Goal: Navigation & Orientation: Find specific page/section

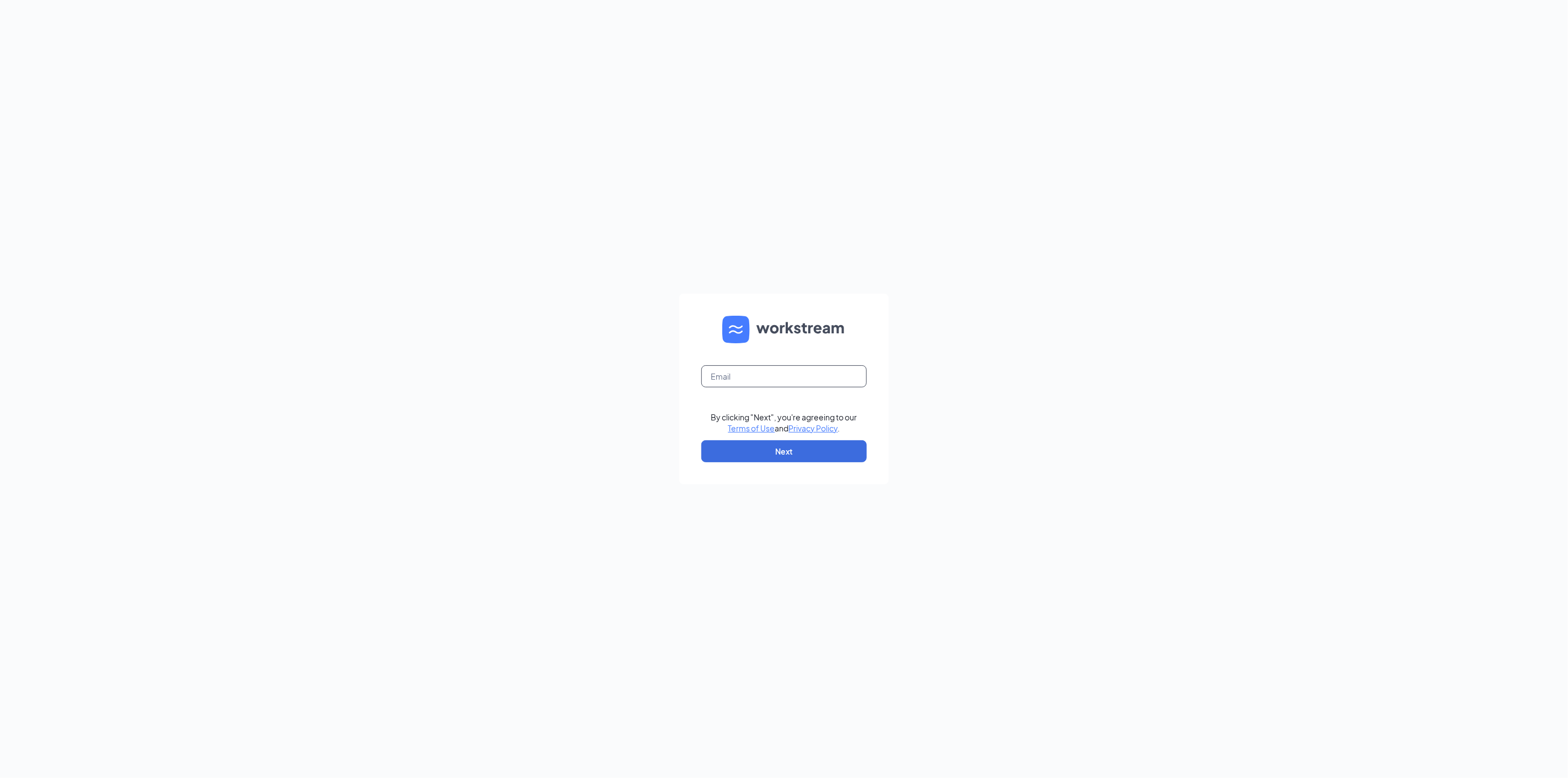
click at [730, 378] on input "text" at bounding box center [784, 376] width 166 height 22
type input "[PERSON_NAME][EMAIL_ADDRESS][DOMAIN_NAME]"
click at [758, 448] on button "Next" at bounding box center [784, 452] width 166 height 22
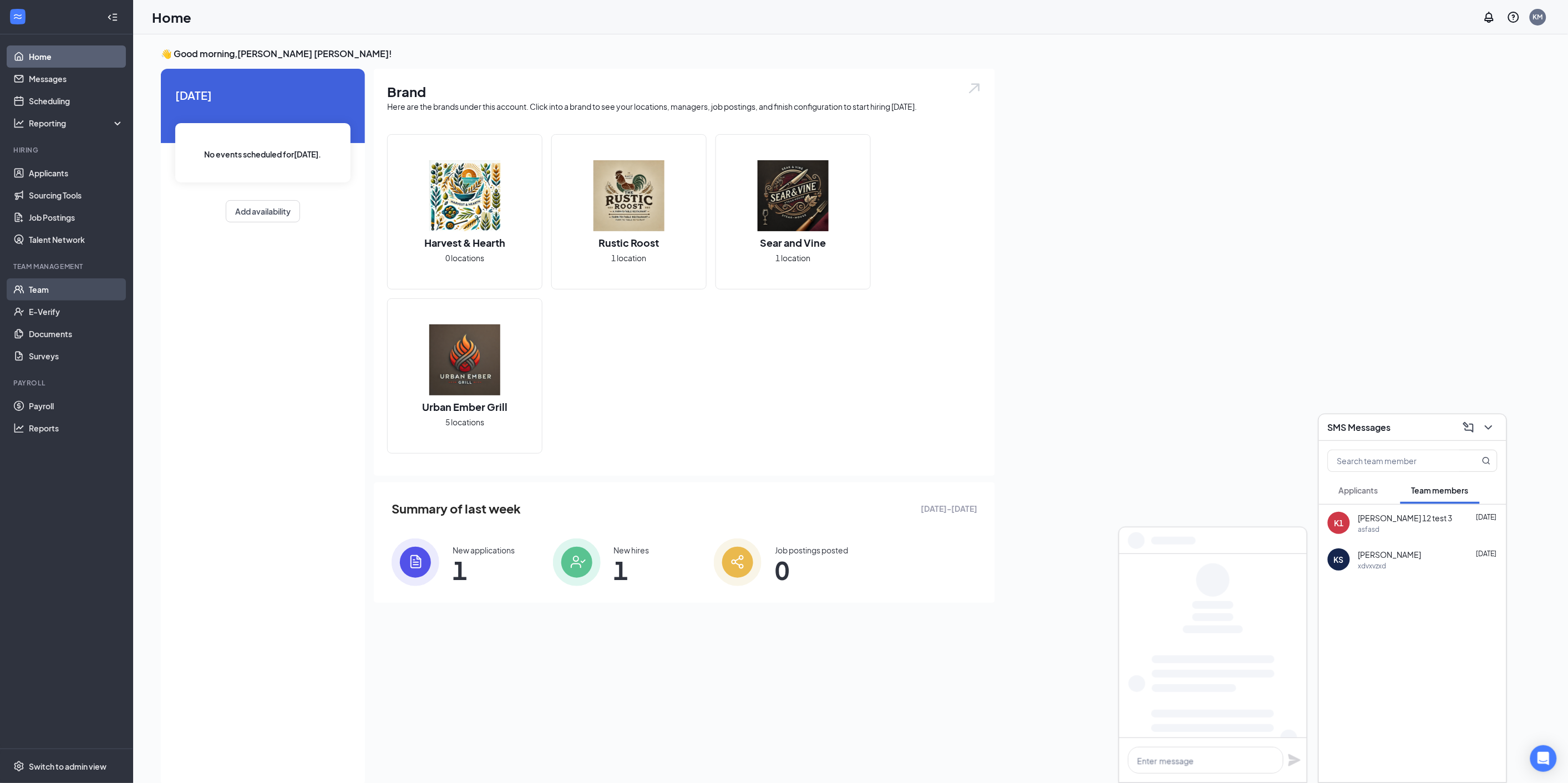
click at [50, 289] on link "Team" at bounding box center [76, 289] width 95 height 22
